Goal: Task Accomplishment & Management: Manage account settings

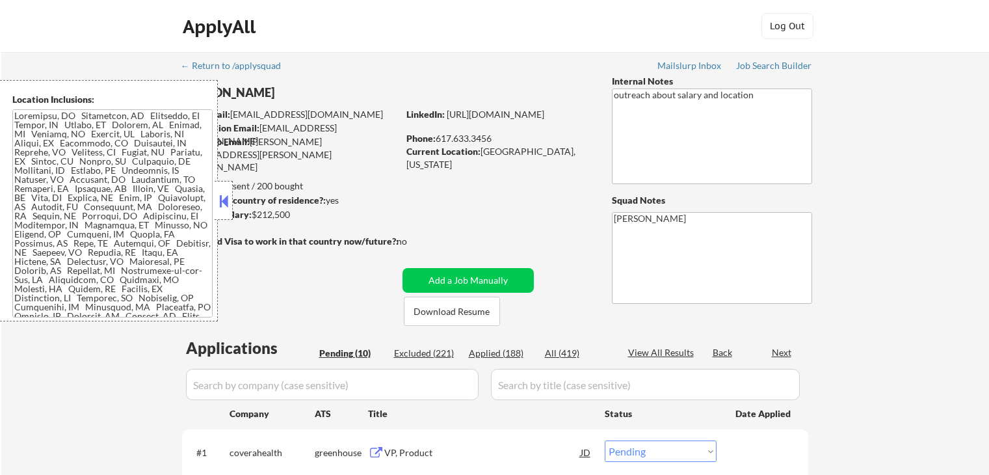
select select ""pending""
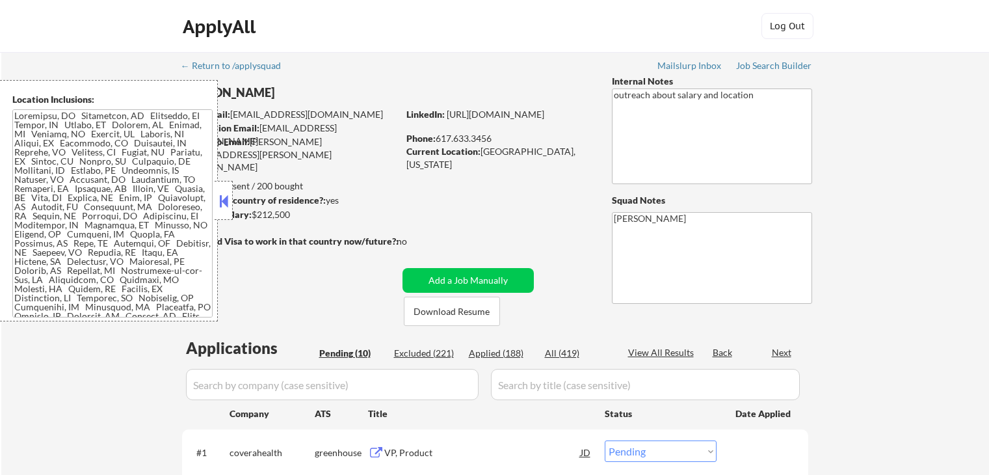
select select ""pending""
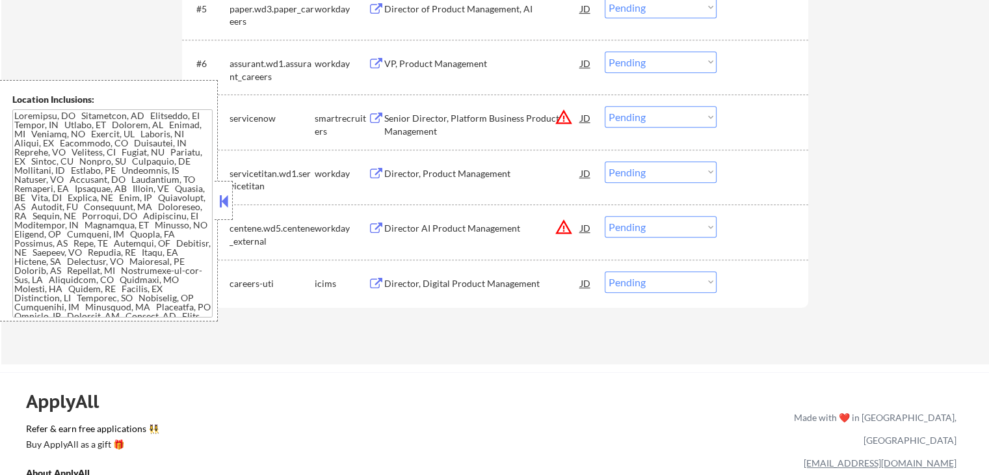
scroll to position [650, 0]
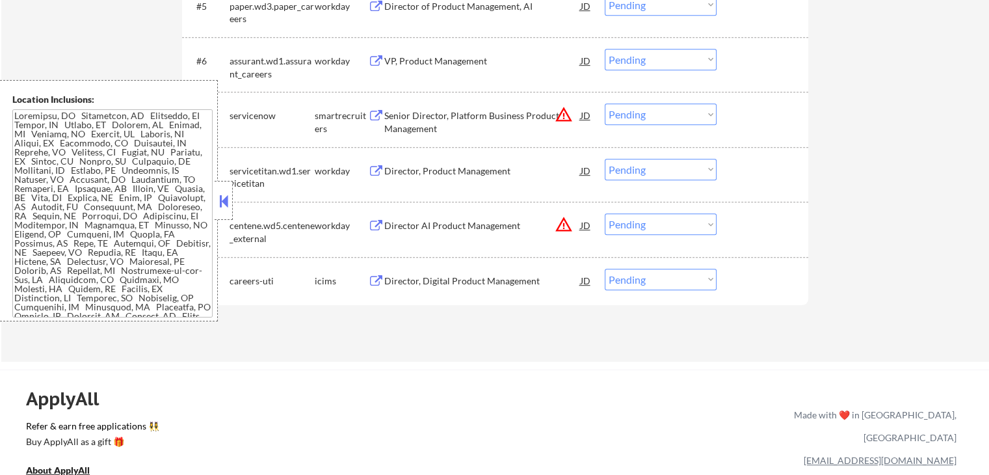
drag, startPoint x: 643, startPoint y: 224, endPoint x: 645, endPoint y: 231, distance: 6.6
click at [644, 224] on select "Choose an option... Pending Applied Excluded (Questions) Excluded (Expired) Exc…" at bounding box center [661, 223] width 112 height 21
select select ""excluded__location_""
click at [605, 213] on select "Choose an option... Pending Applied Excluded (Questions) Excluded (Expired) Exc…" at bounding box center [661, 223] width 112 height 21
click at [648, 109] on select "Choose an option... Pending Applied Excluded (Questions) Excluded (Expired) Exc…" at bounding box center [661, 113] width 112 height 21
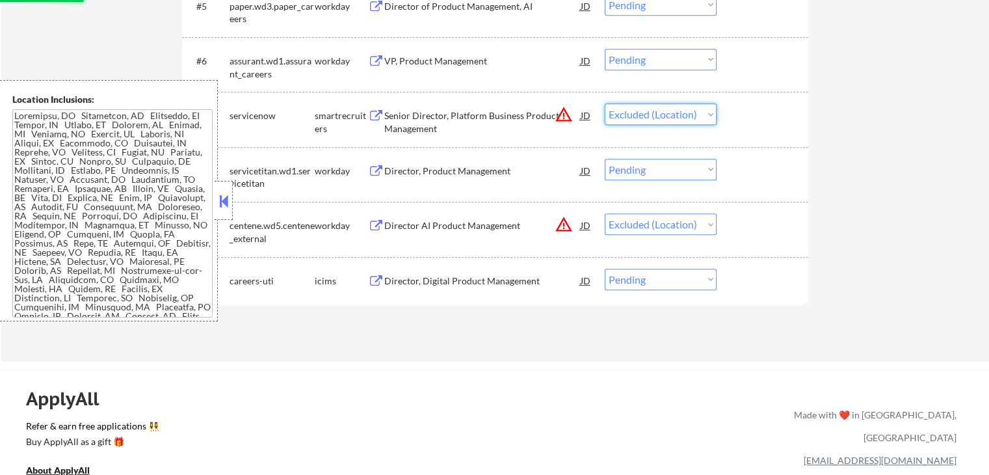
click at [605, 103] on select "Choose an option... Pending Applied Excluded (Questions) Excluded (Expired) Exc…" at bounding box center [661, 113] width 112 height 21
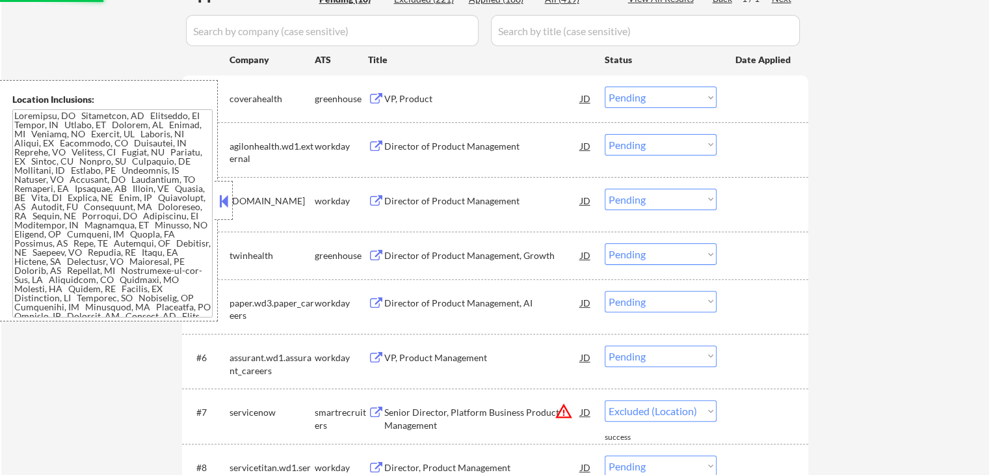
scroll to position [325, 0]
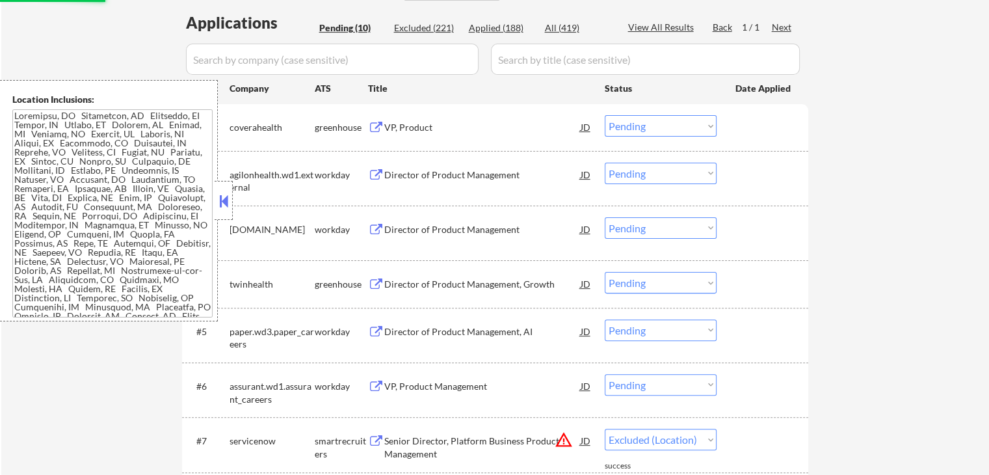
select select ""pending""
click at [380, 129] on button at bounding box center [376, 128] width 16 height 12
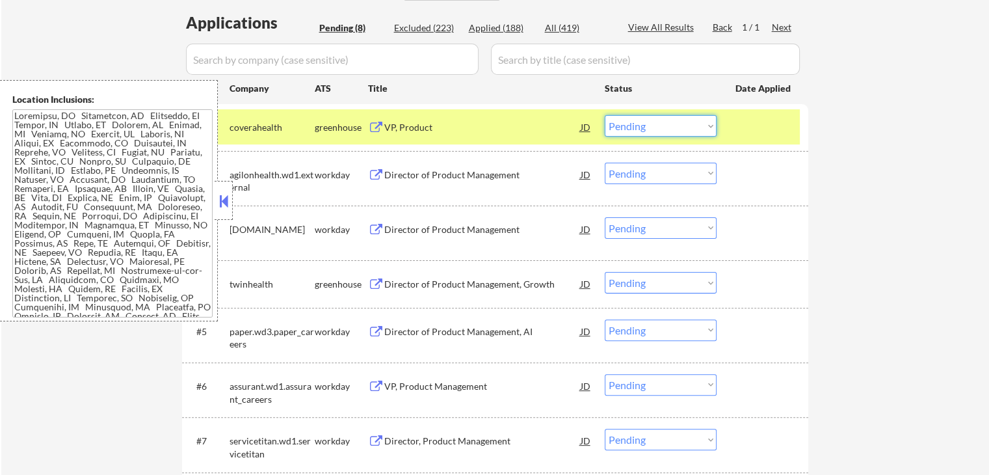
click at [658, 133] on select "Choose an option... Pending Applied Excluded (Questions) Excluded (Expired) Exc…" at bounding box center [661, 125] width 112 height 21
click at [605, 115] on select "Choose an option... Pending Applied Excluded (Questions) Excluded (Expired) Exc…" at bounding box center [661, 125] width 112 height 21
click at [375, 282] on button at bounding box center [376, 284] width 16 height 12
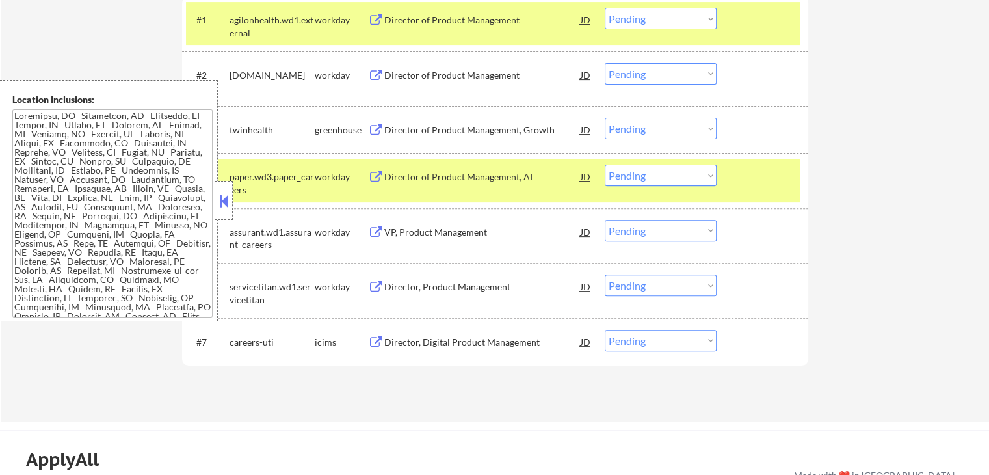
scroll to position [390, 0]
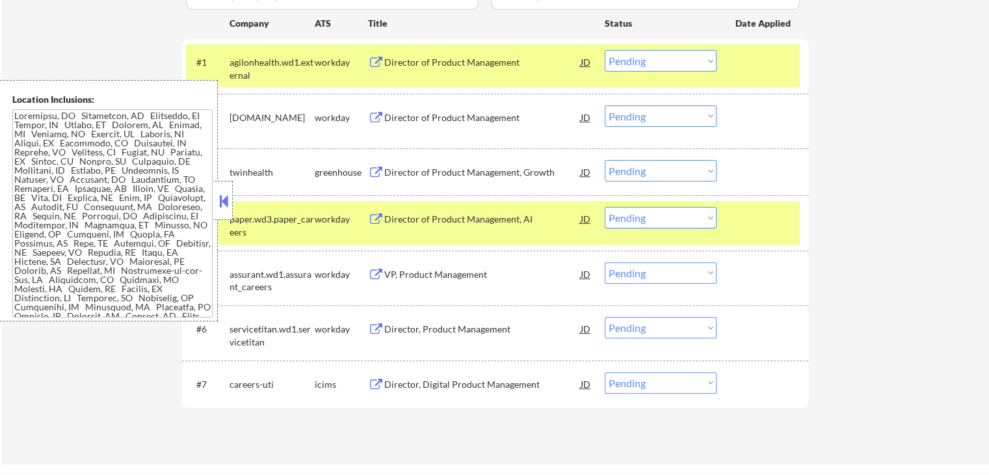
drag, startPoint x: 369, startPoint y: 118, endPoint x: 981, endPoint y: 198, distance: 616.7
click at [371, 60] on button at bounding box center [376, 63] width 16 height 12
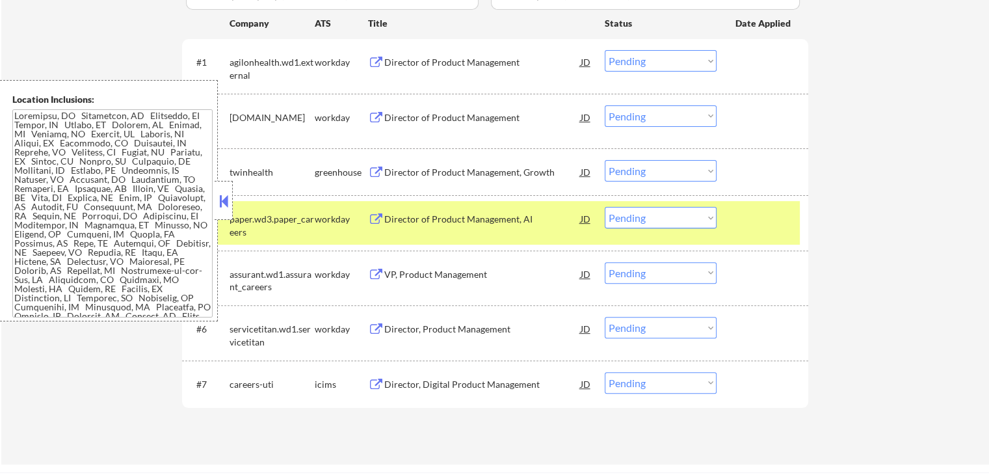
click at [645, 59] on select "Choose an option... Pending Applied Excluded (Questions) Excluded (Expired) Exc…" at bounding box center [661, 60] width 112 height 21
click at [605, 50] on select "Choose an option... Pending Applied Excluded (Questions) Excluded (Expired) Exc…" at bounding box center [661, 60] width 112 height 21
click at [384, 111] on div "Director of Product Management" at bounding box center [482, 117] width 196 height 13
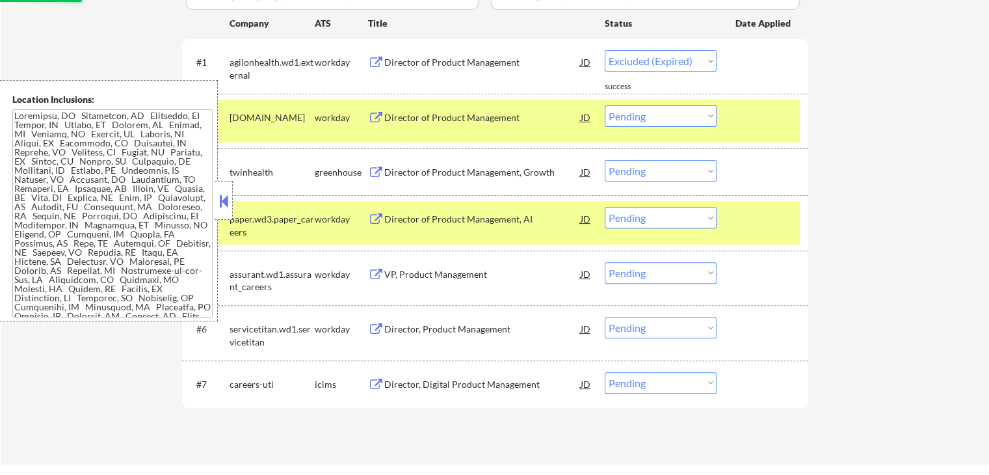
select select ""pending""
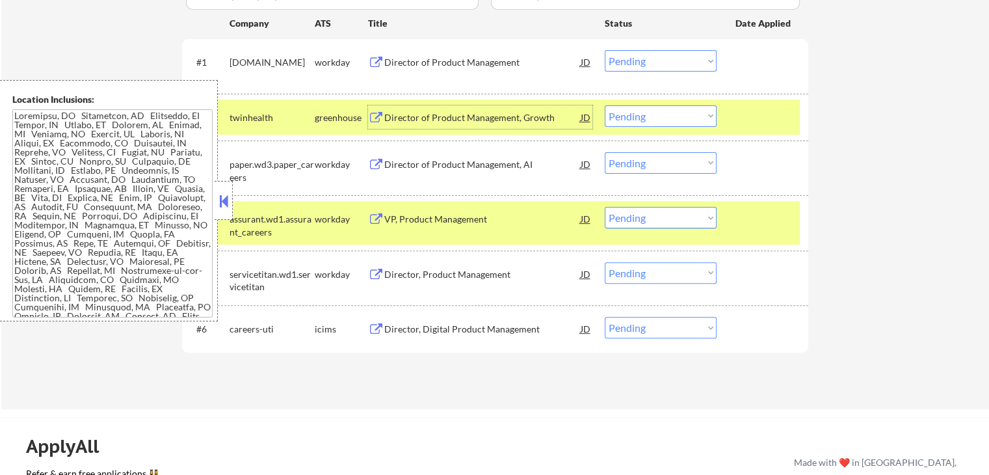
click at [649, 116] on select "Choose an option... Pending Applied Excluded (Questions) Excluded (Expired) Exc…" at bounding box center [661, 115] width 112 height 21
click at [605, 105] on select "Choose an option... Pending Applied Excluded (Questions) Excluded (Expired) Exc…" at bounding box center [661, 115] width 112 height 21
select select ""pending""
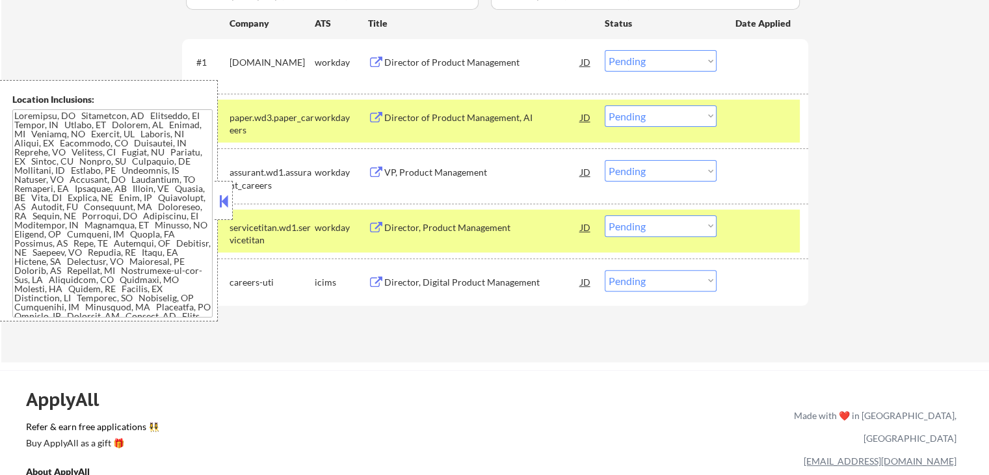
click at [679, 58] on select "Choose an option... Pending Applied Excluded (Questions) Excluded (Expired) Exc…" at bounding box center [661, 60] width 112 height 21
click at [605, 50] on select "Choose an option... Pending Applied Excluded (Questions) Excluded (Expired) Exc…" at bounding box center [661, 60] width 112 height 21
click at [382, 111] on div "Director of Product Management, AI JD" at bounding box center [480, 116] width 224 height 23
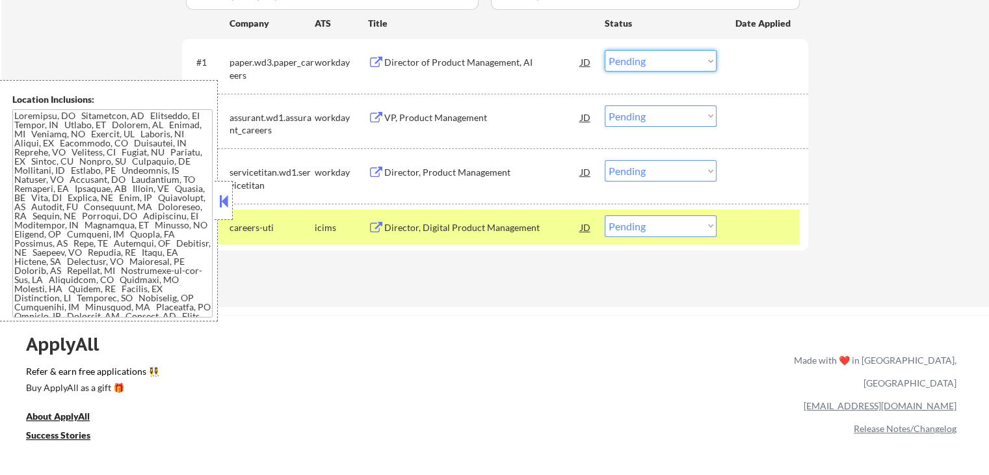
click at [645, 67] on select "Choose an option... Pending Applied Excluded (Questions) Excluded (Expired) Exc…" at bounding box center [661, 60] width 112 height 21
click at [605, 50] on select "Choose an option... Pending Applied Excluded (Questions) Excluded (Expired) Exc…" at bounding box center [661, 60] width 112 height 21
click at [380, 113] on button at bounding box center [376, 118] width 16 height 12
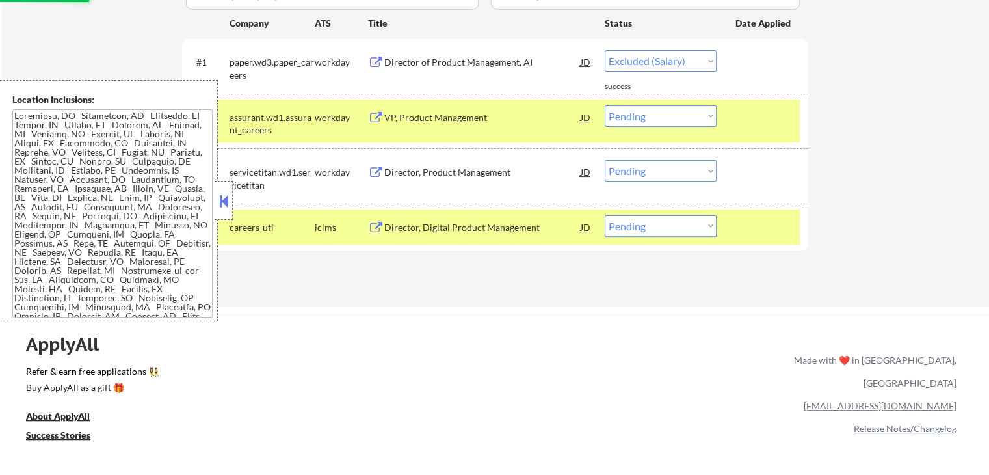
select select ""pending""
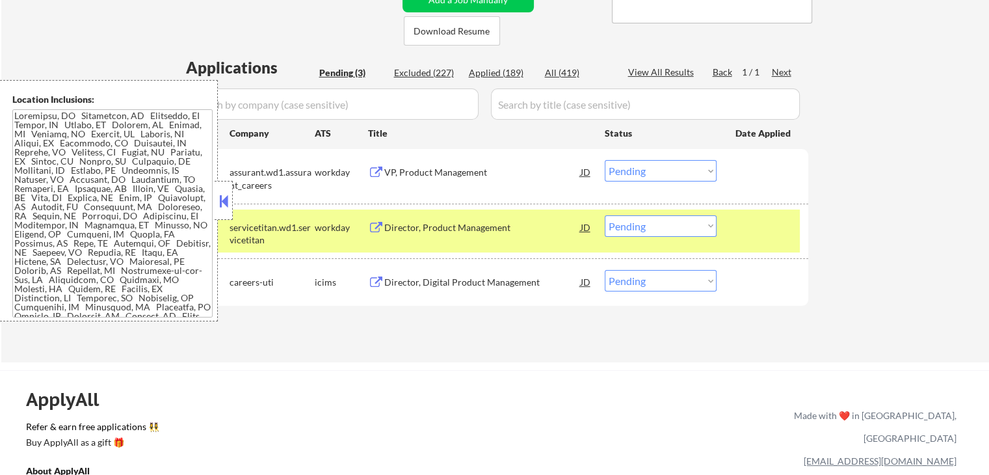
scroll to position [260, 0]
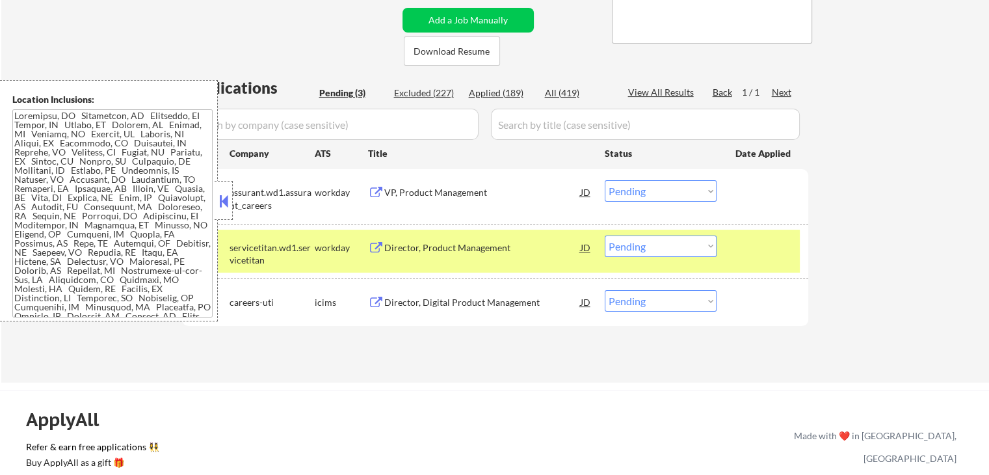
click at [494, 92] on div "Applied (189)" at bounding box center [501, 93] width 65 height 13
select select ""applied""
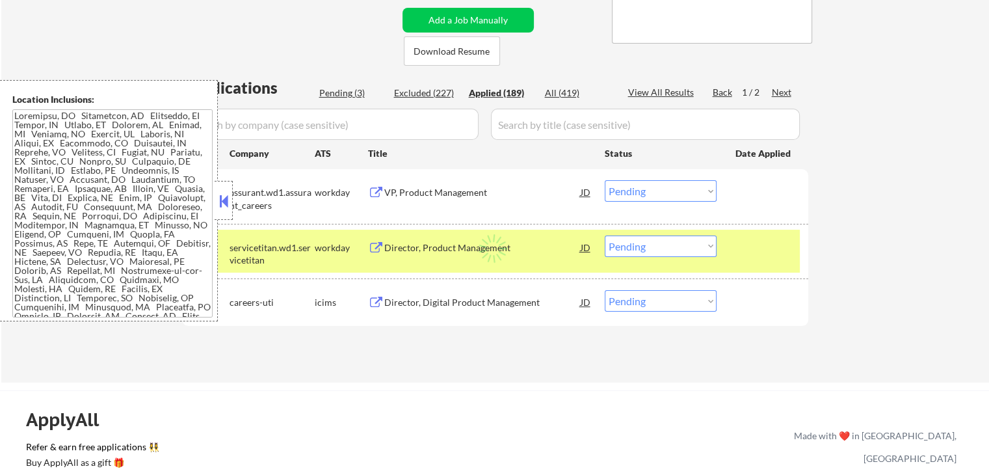
select select ""applied""
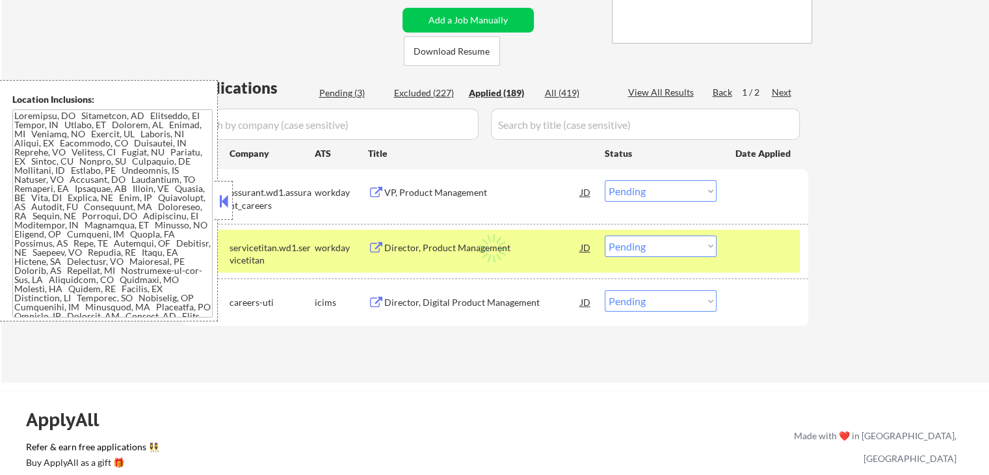
select select ""applied""
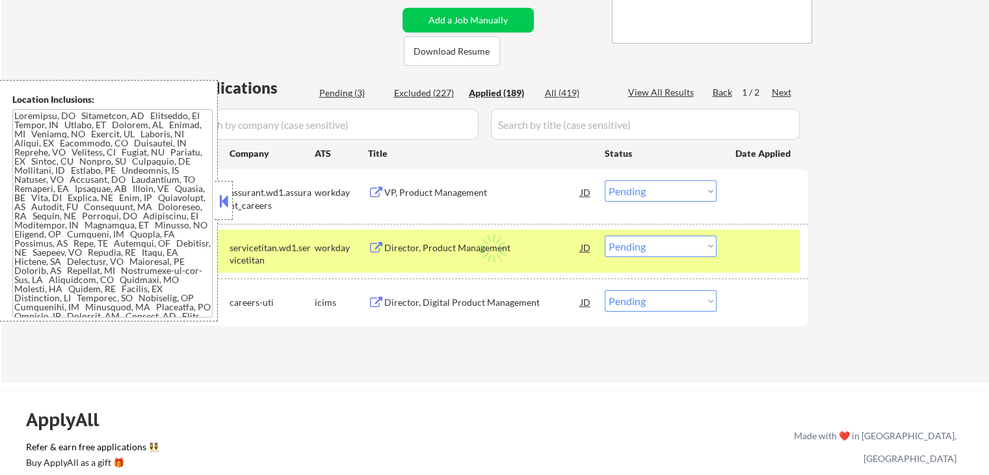
select select ""applied""
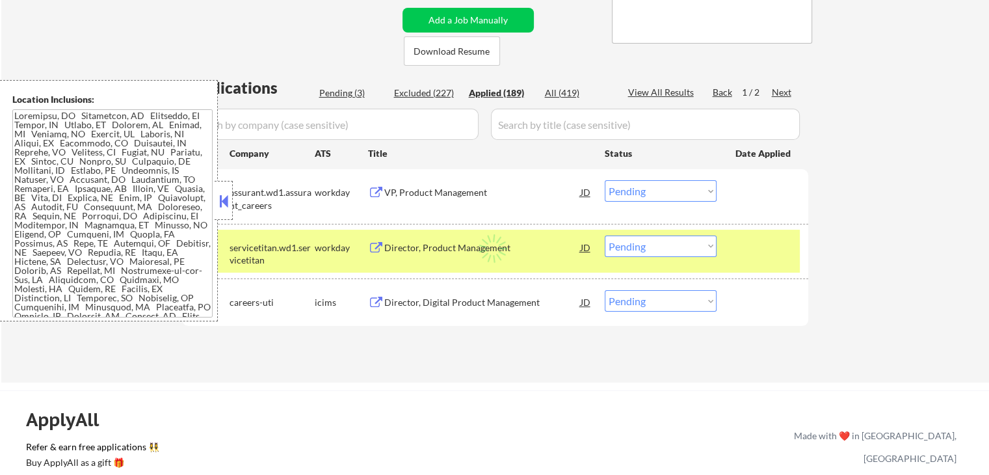
select select ""applied""
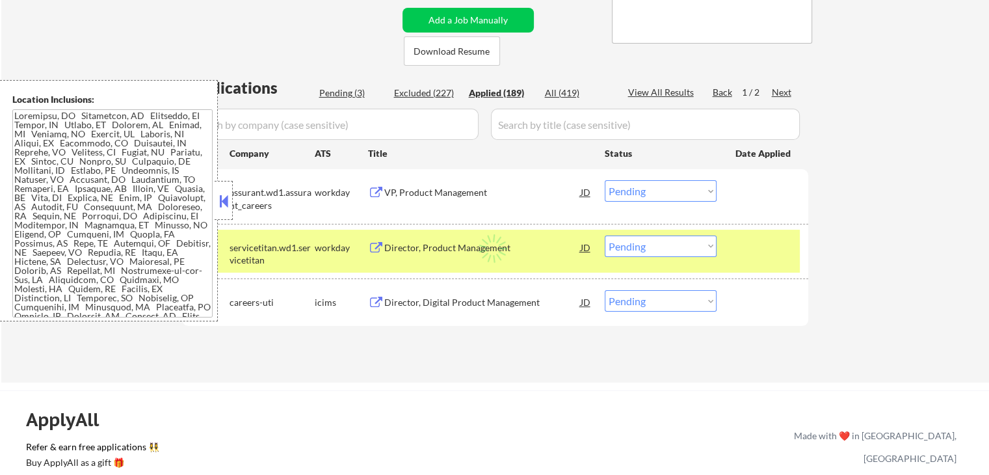
select select ""applied""
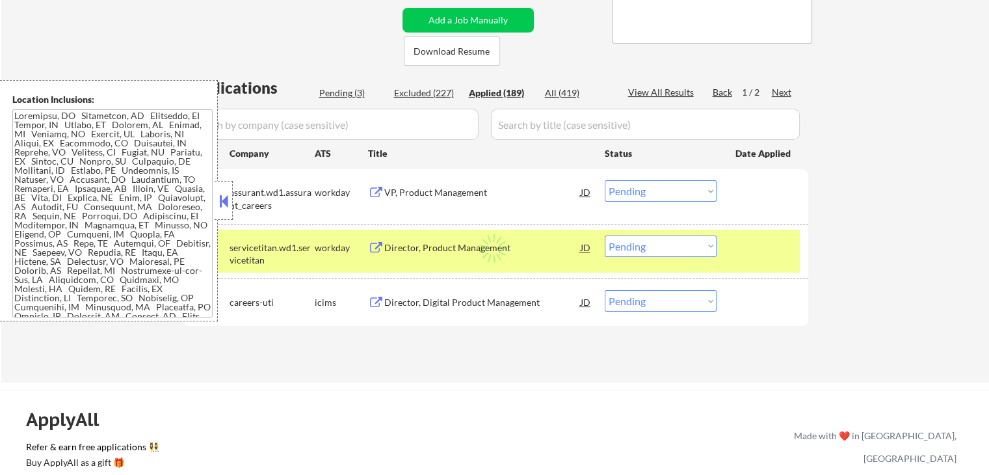
select select ""applied""
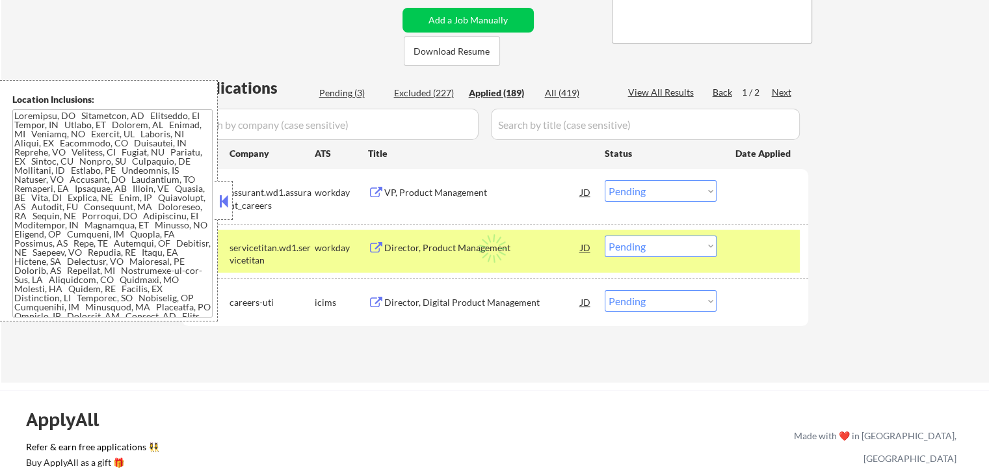
select select ""applied""
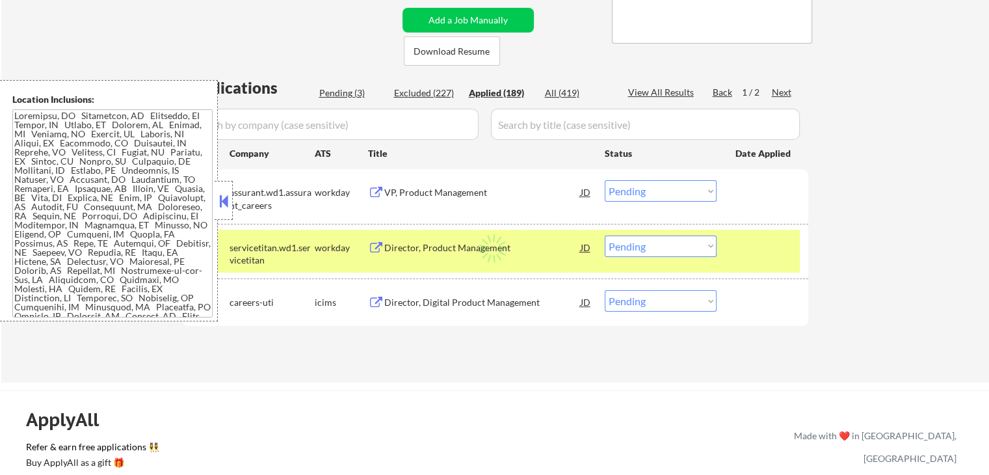
select select ""applied""
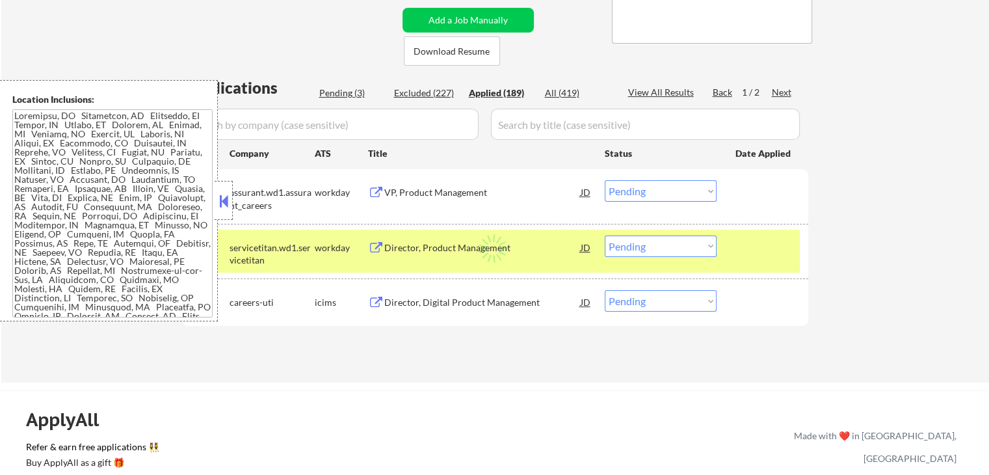
select select ""applied""
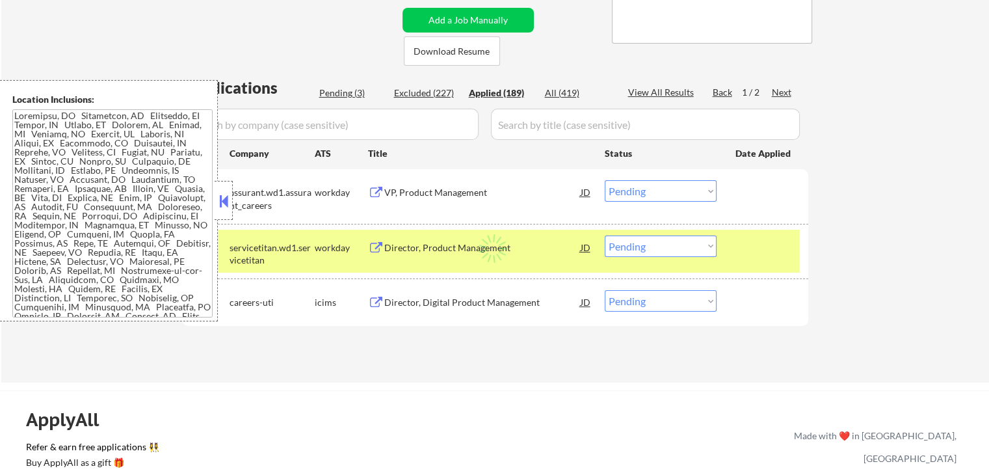
select select ""applied""
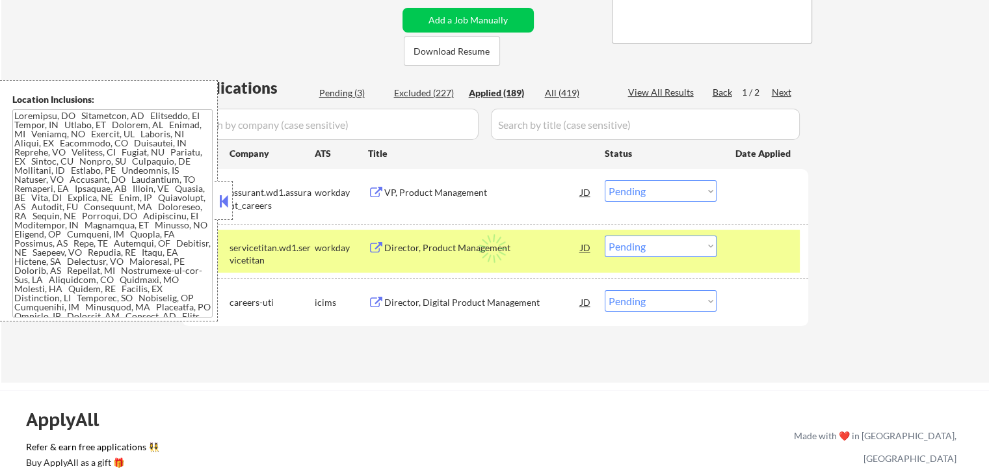
select select ""applied""
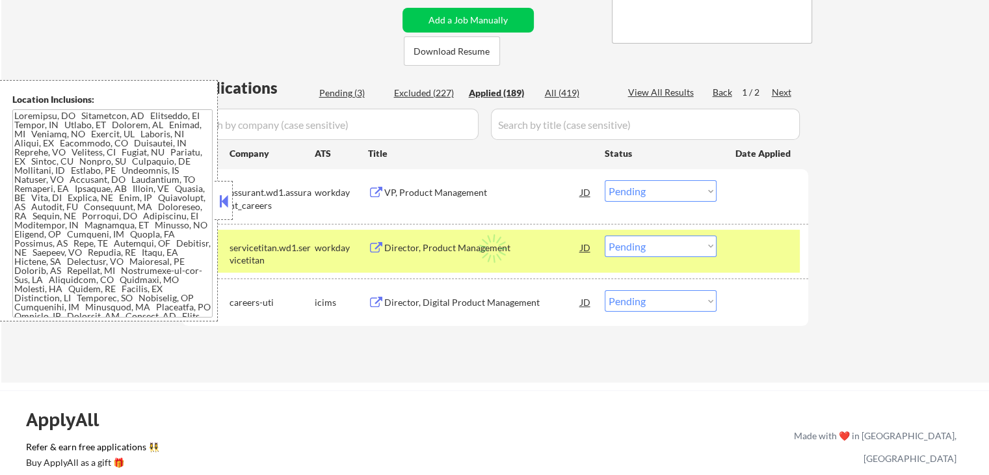
select select ""applied""
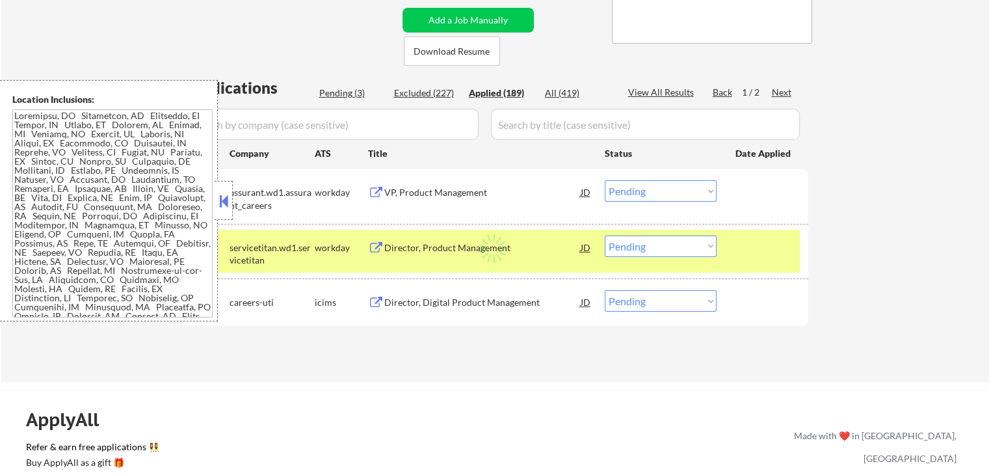
select select ""applied""
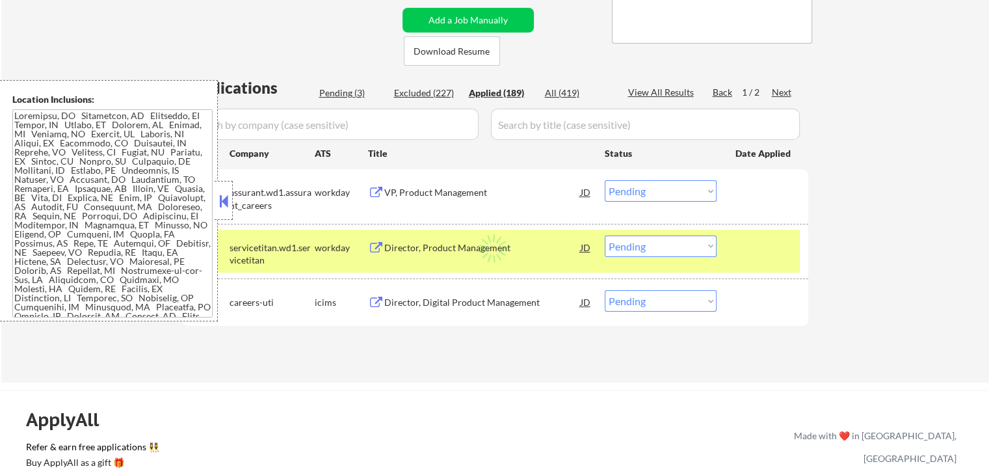
select select ""applied""
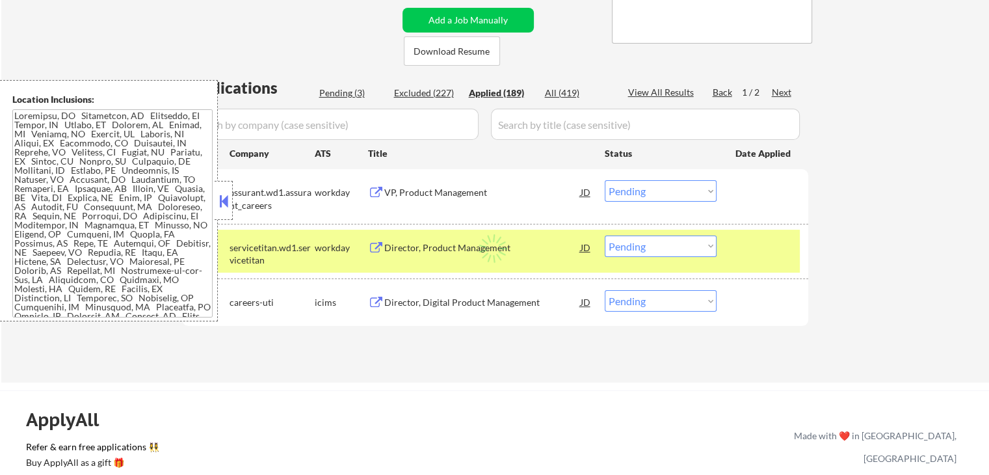
select select ""applied""
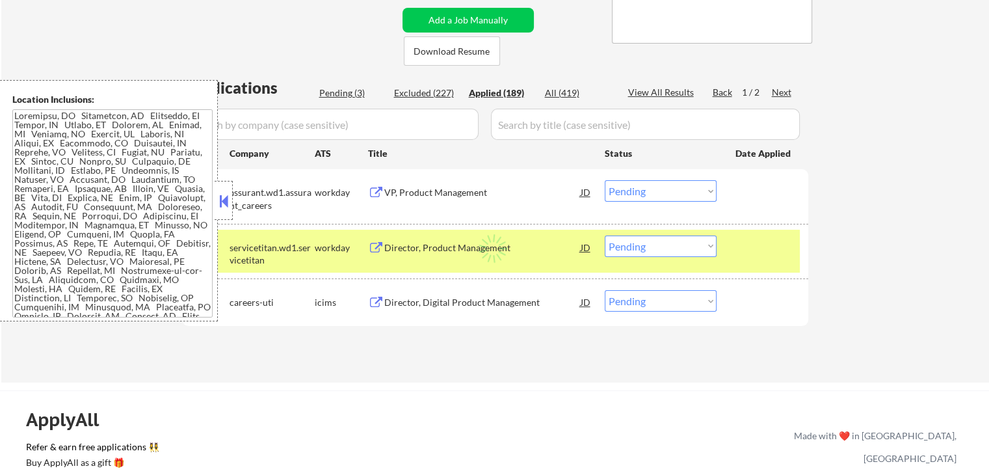
select select ""applied""
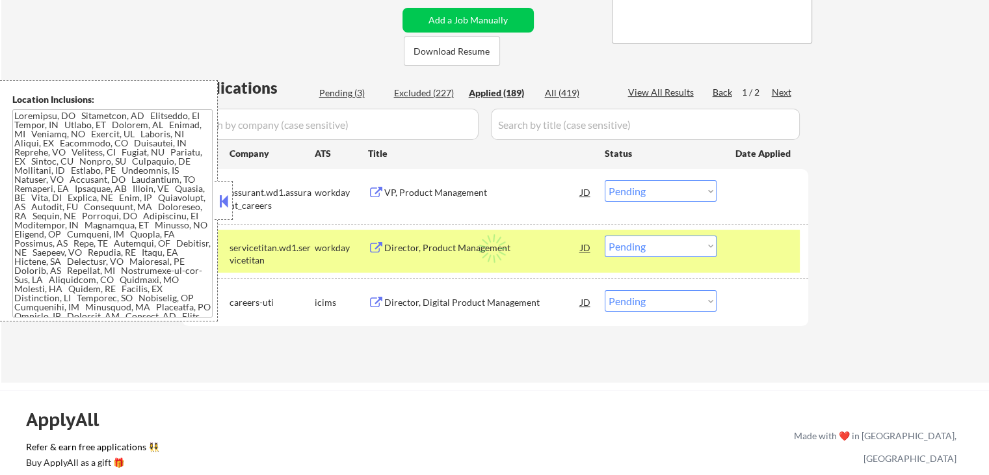
select select ""applied""
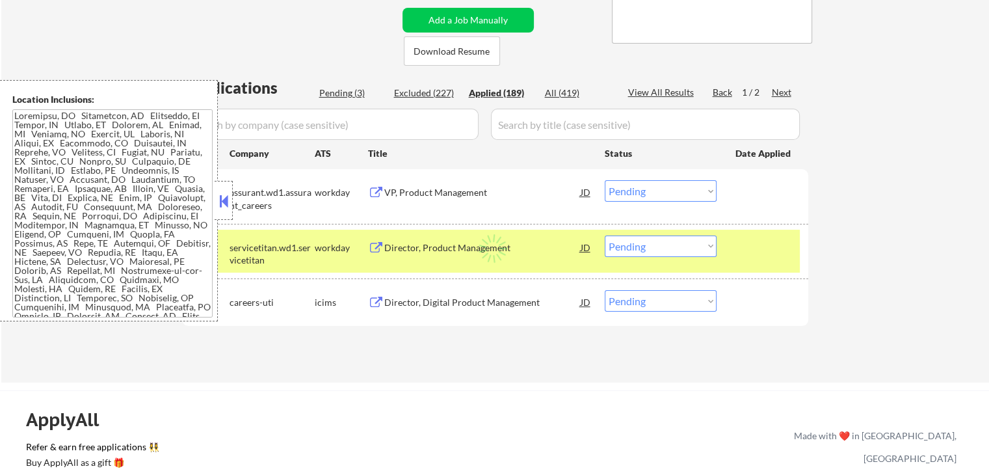
select select ""applied""
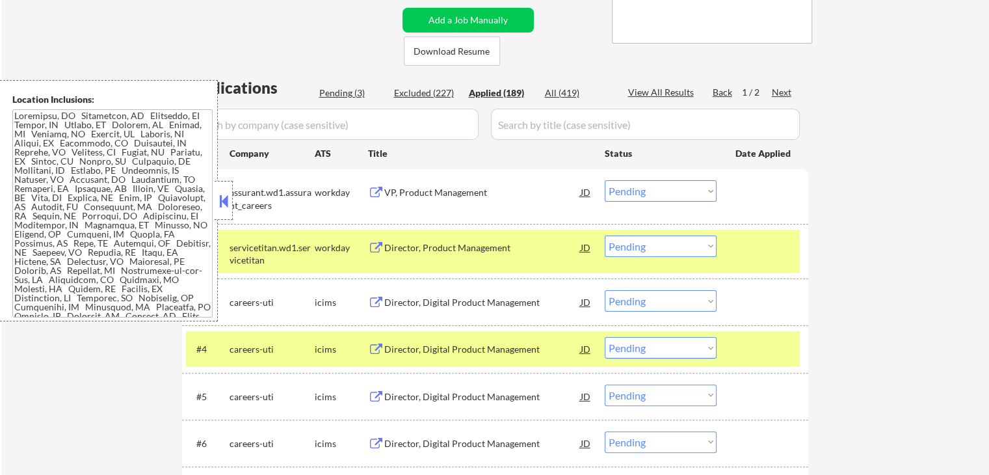
select select ""applied""
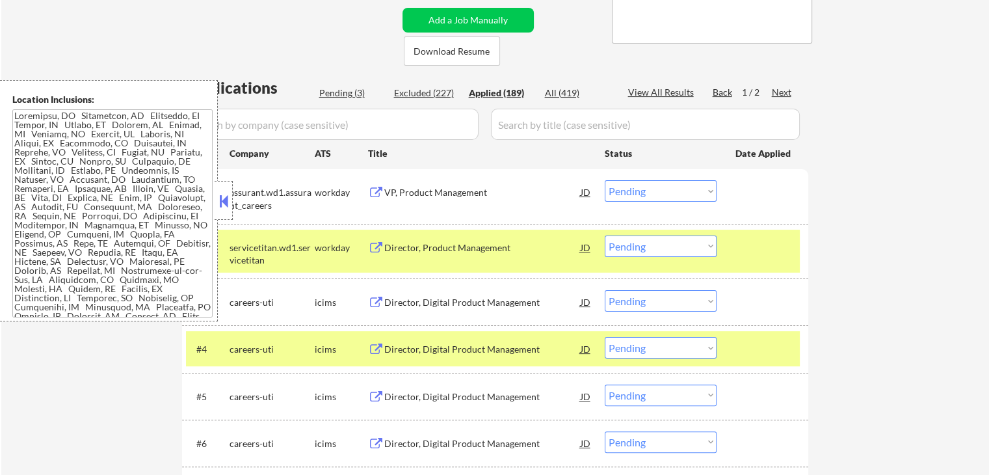
select select ""applied""
